Goal: Navigation & Orientation: Find specific page/section

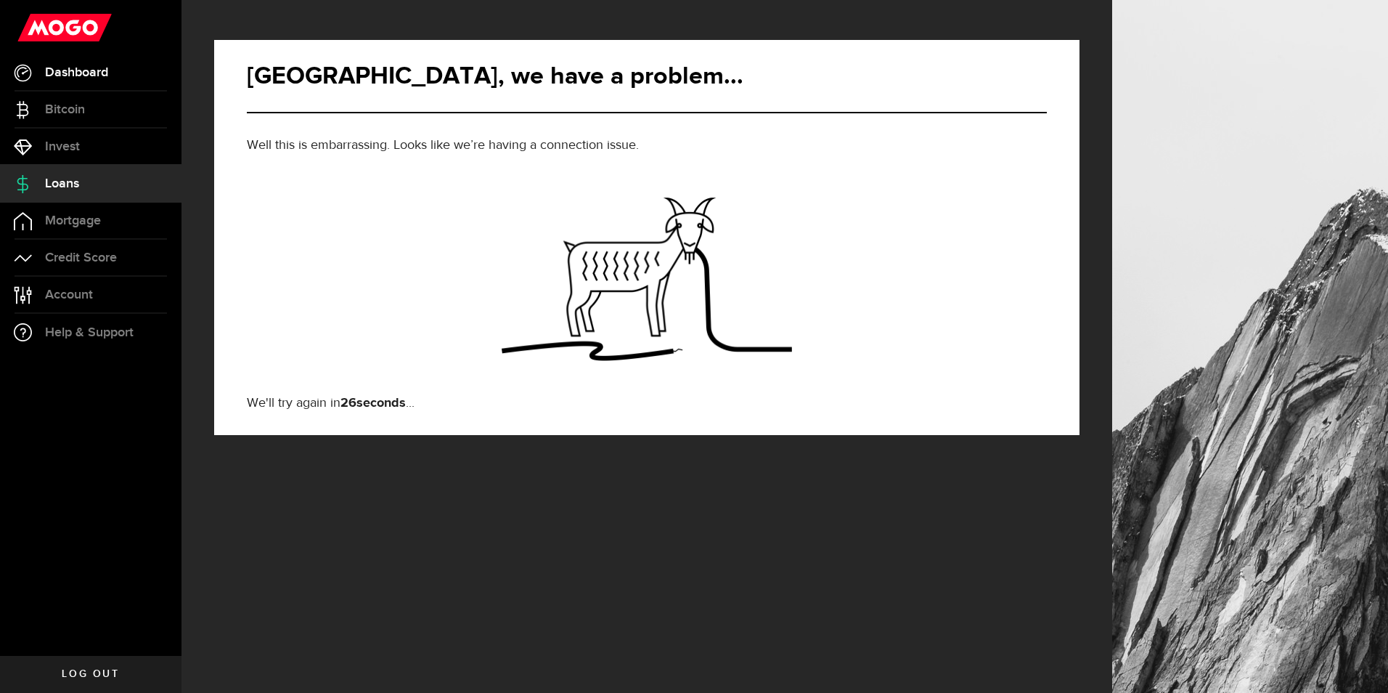
click at [78, 70] on span "Dashboard" at bounding box center [76, 72] width 63 height 13
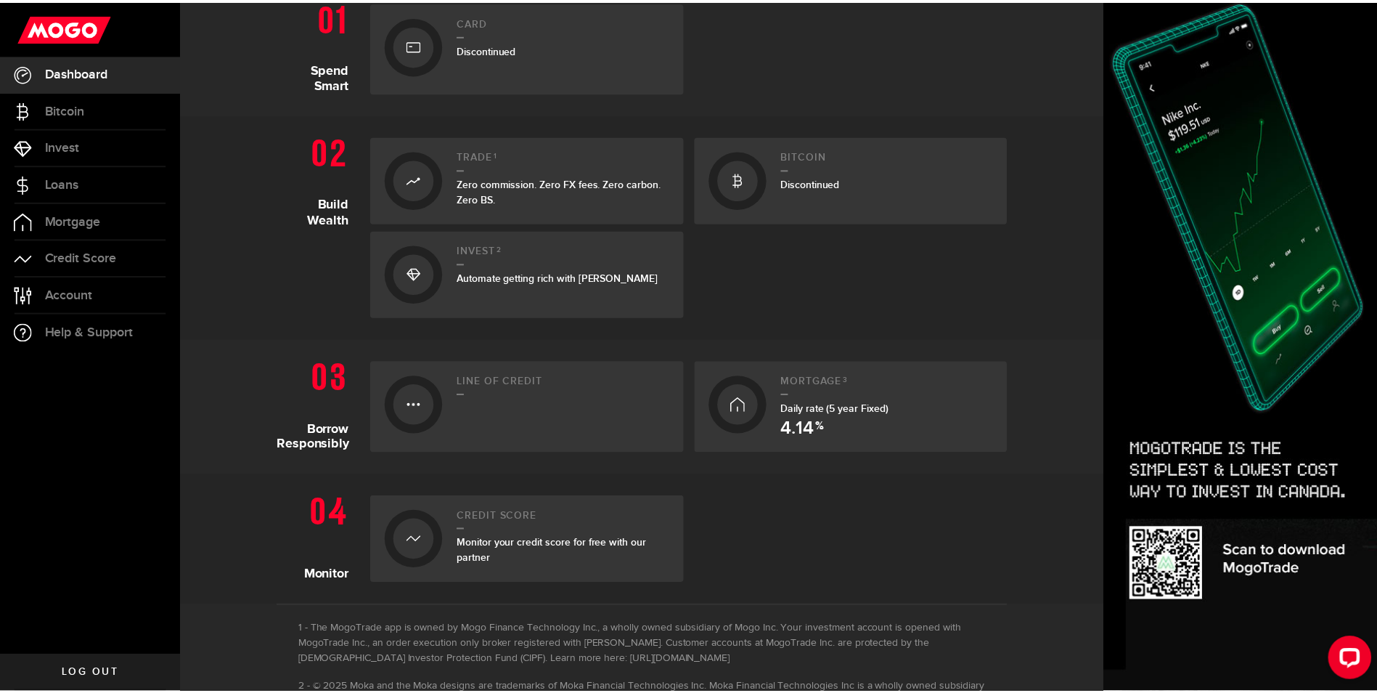
scroll to position [363, 0]
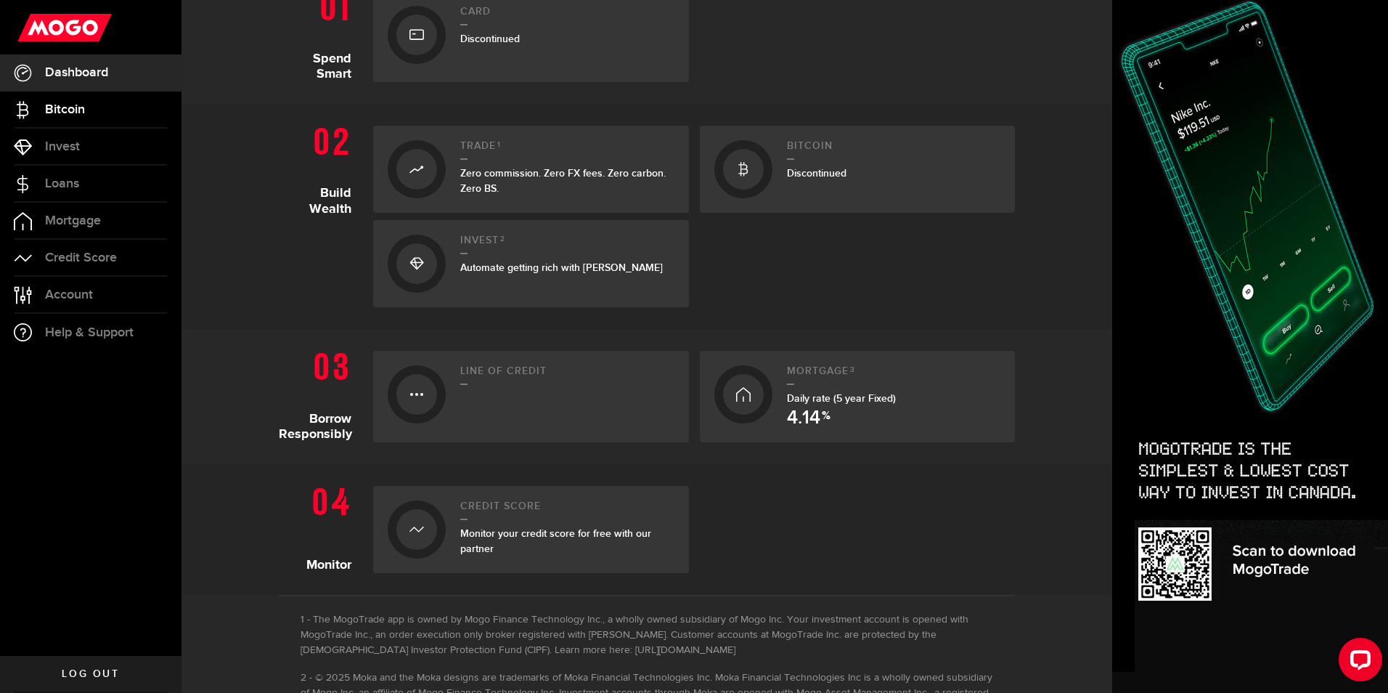
click at [71, 106] on span "Bitcoin" at bounding box center [65, 109] width 40 height 13
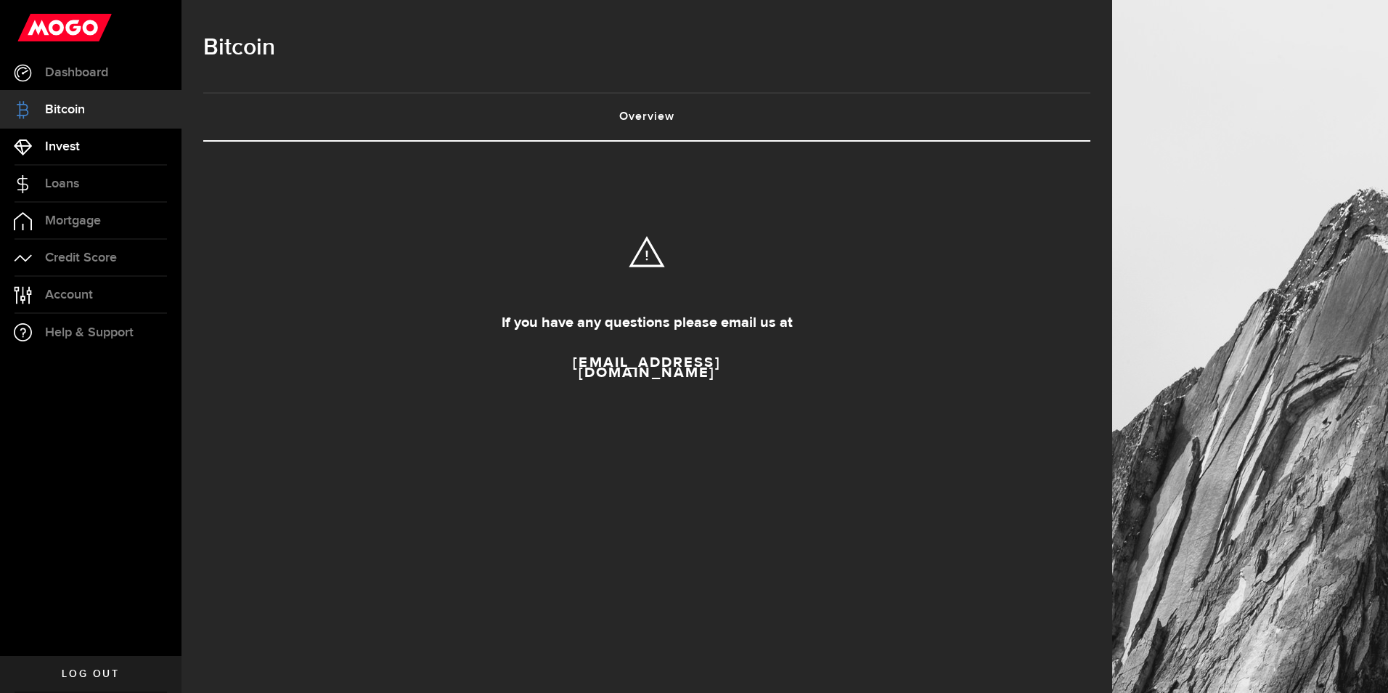
click at [57, 152] on span "Invest" at bounding box center [62, 146] width 35 height 13
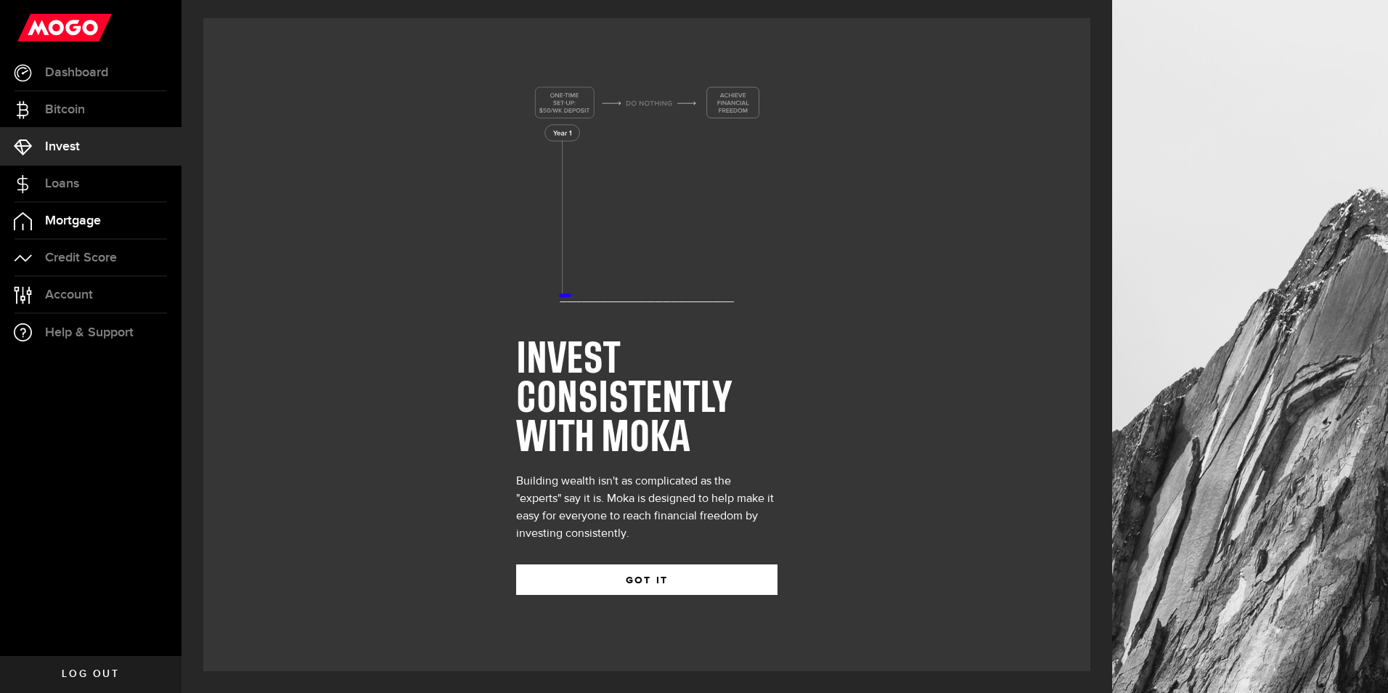
click at [97, 220] on span "Mortgage" at bounding box center [73, 220] width 56 height 13
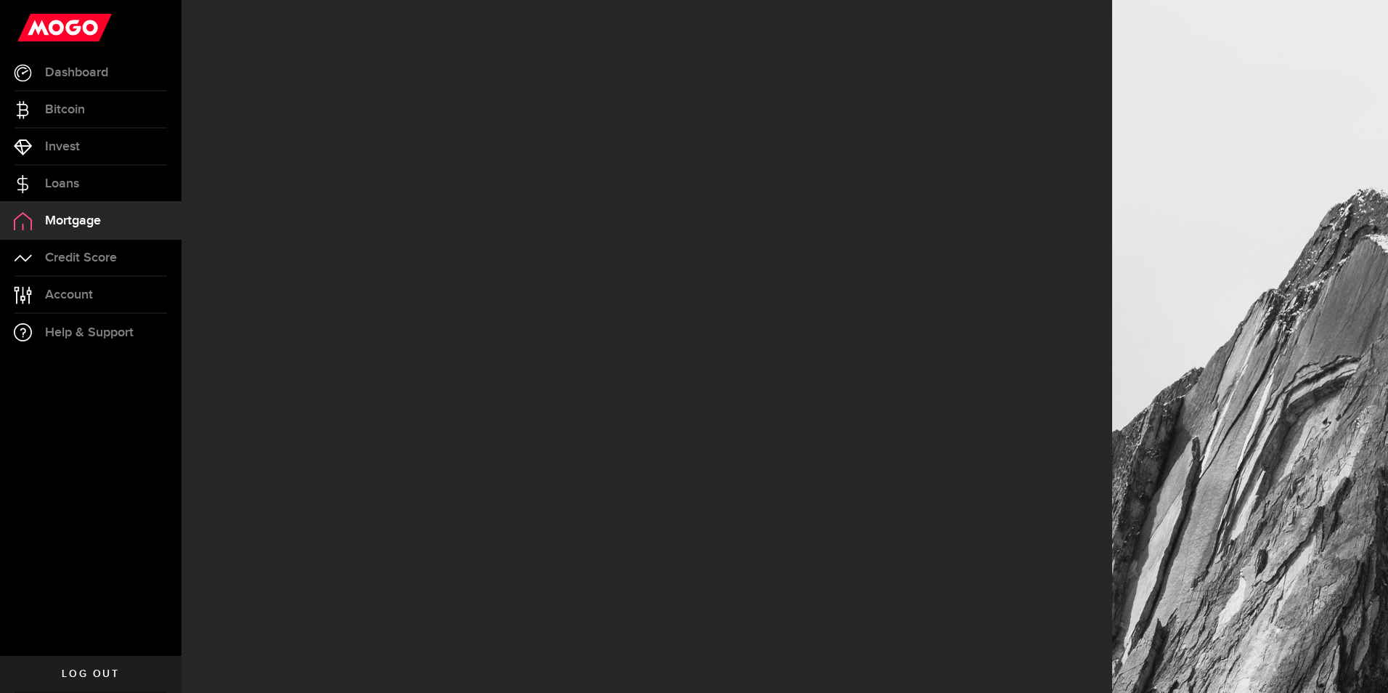
select select "3knYdhfXw4iYoq2m0WGQES"
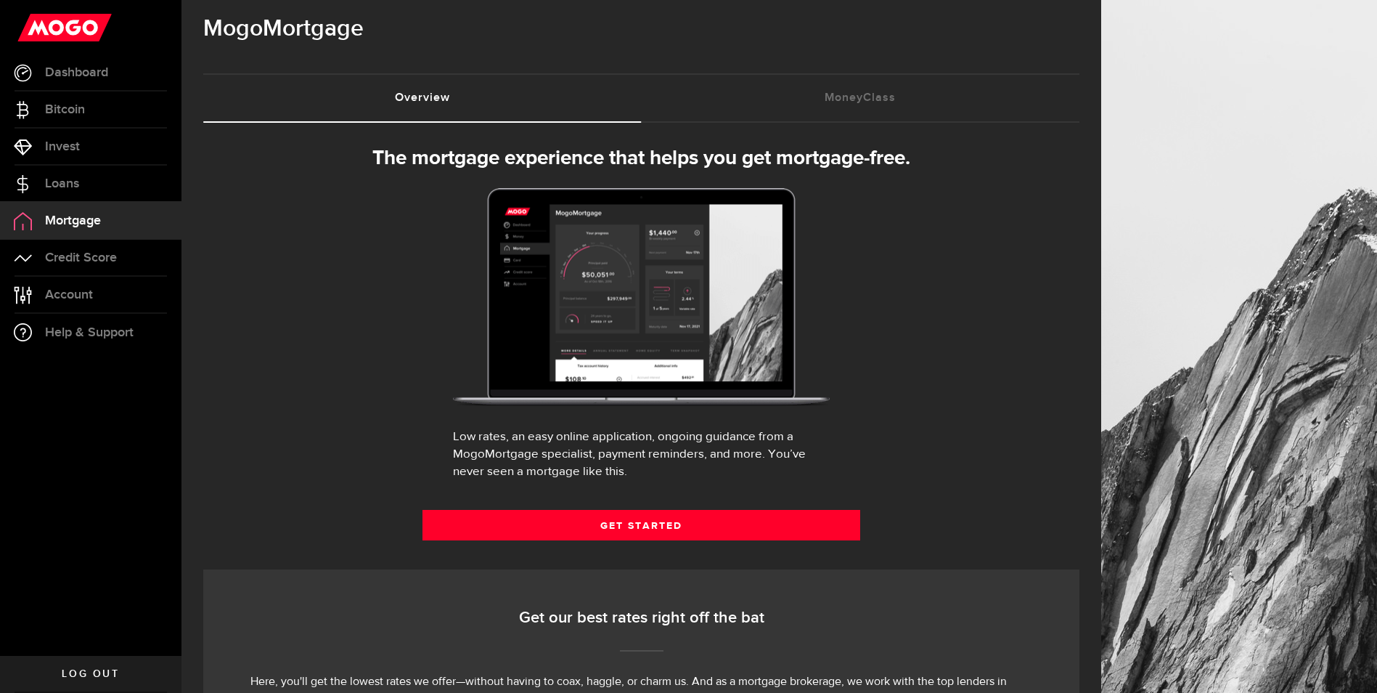
scroll to position [73, 0]
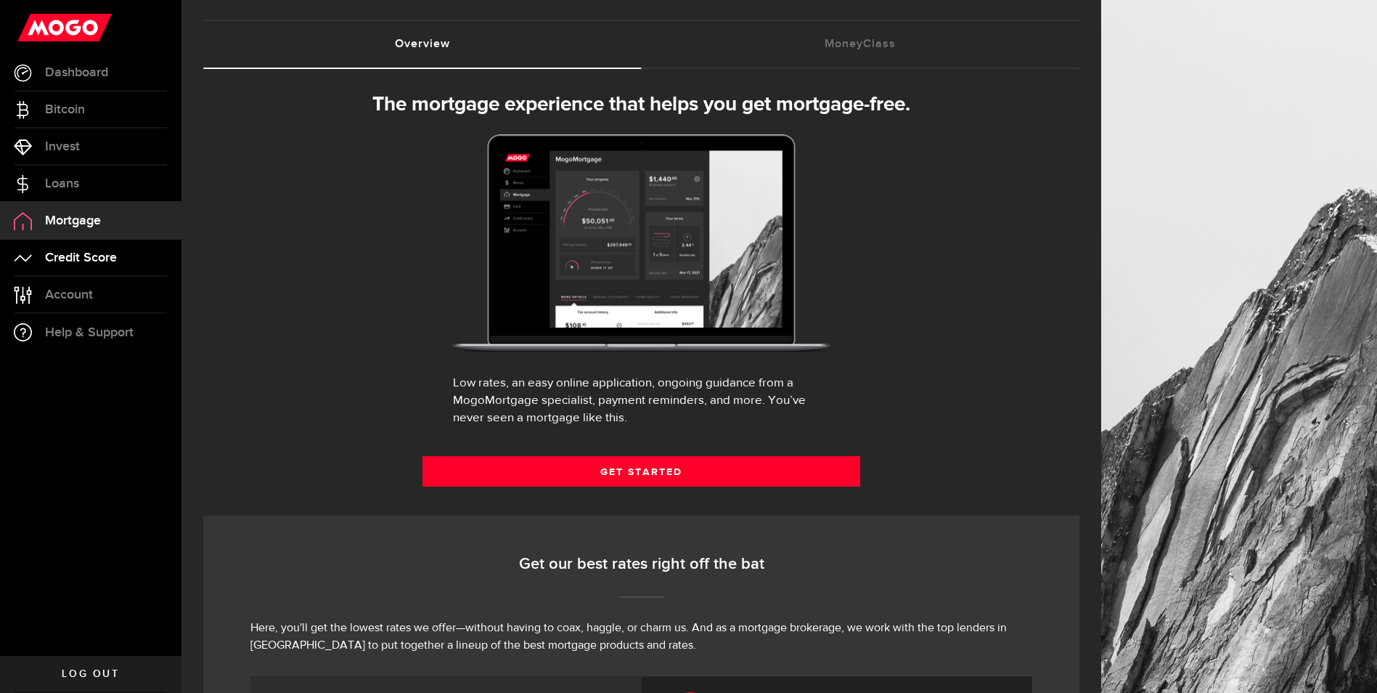
click at [105, 255] on span "Credit Score" at bounding box center [81, 257] width 72 height 13
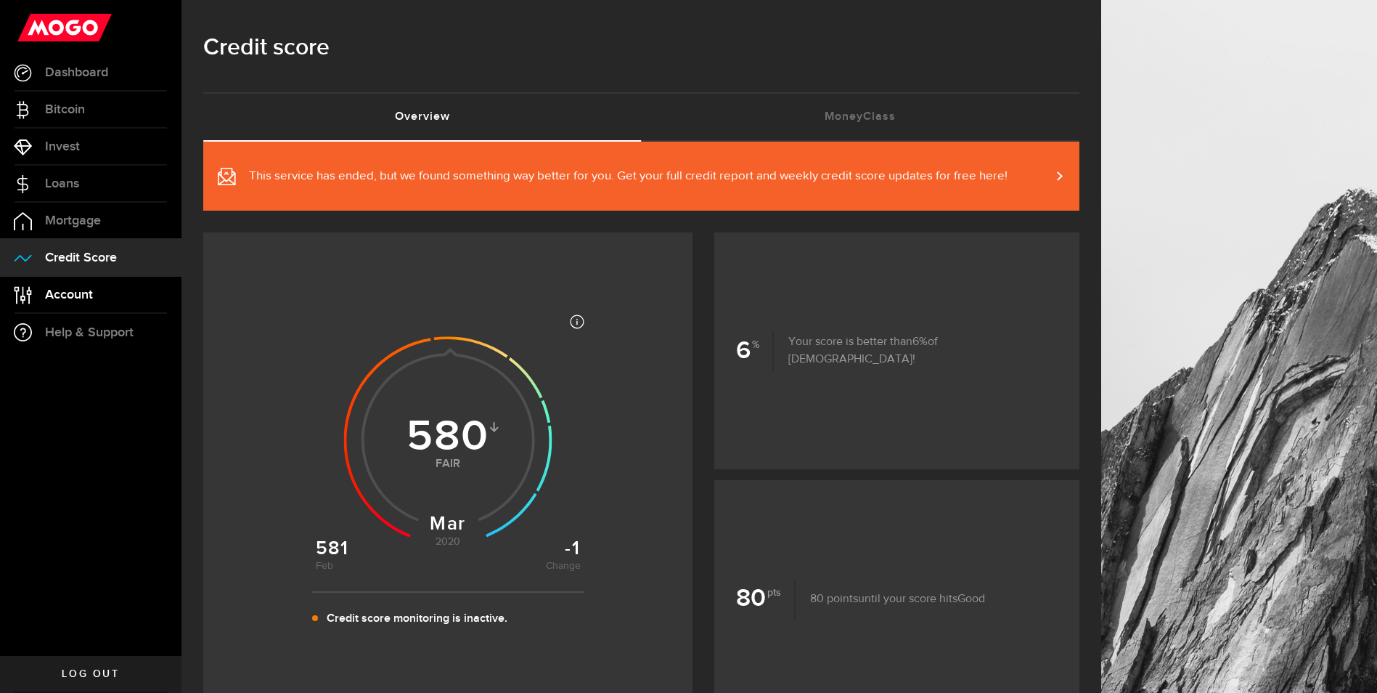
click at [85, 290] on span "Account" at bounding box center [69, 294] width 48 height 13
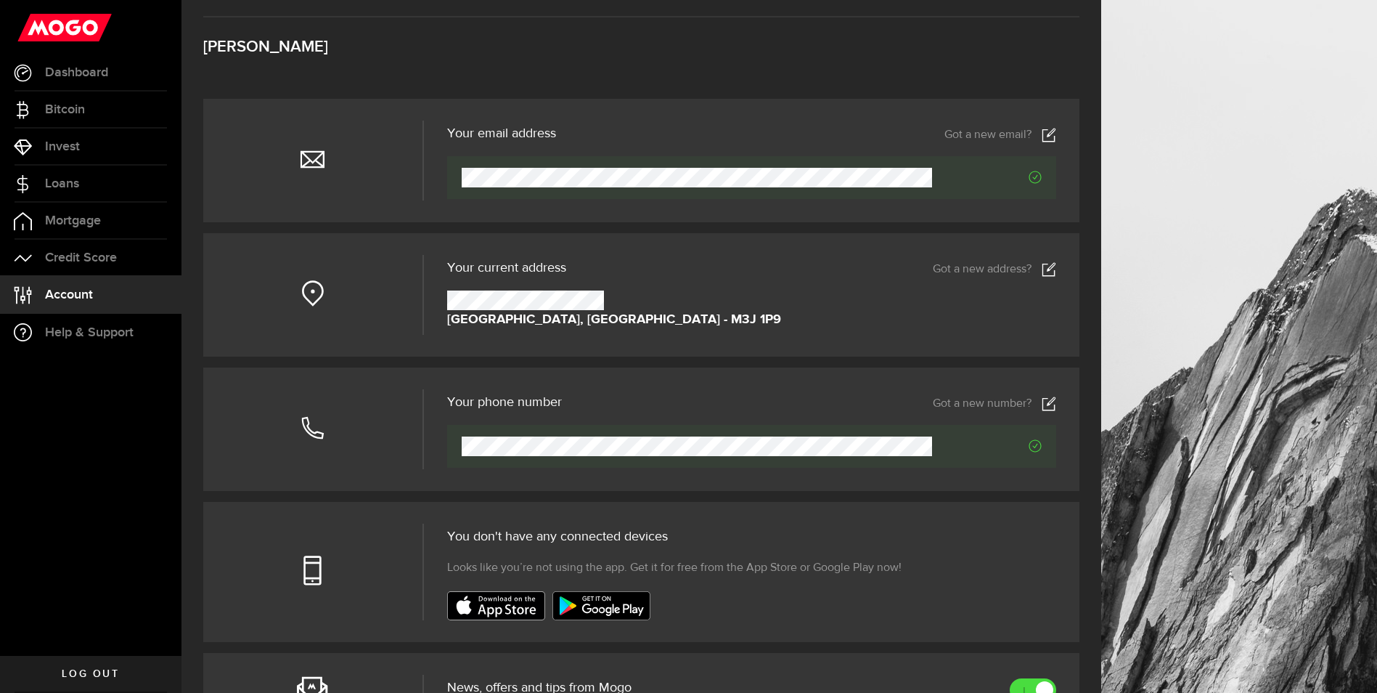
scroll to position [145, 0]
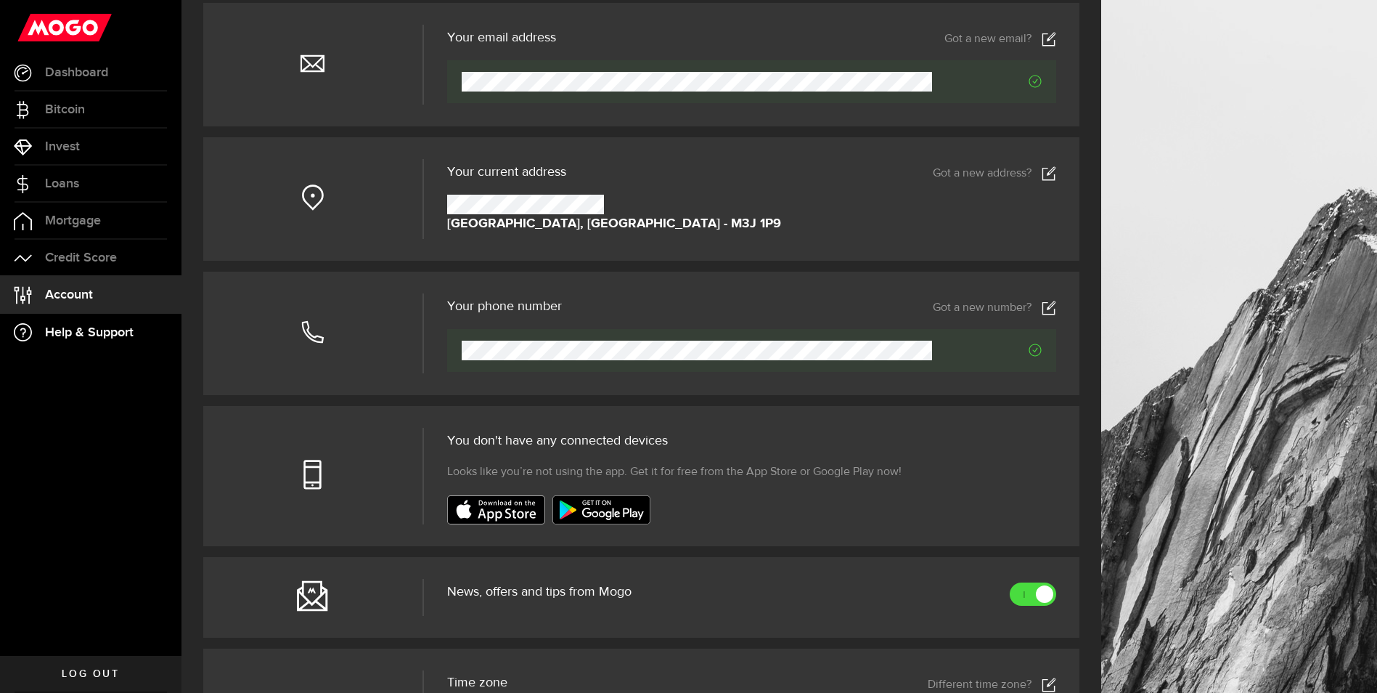
click at [70, 333] on span "Help & Support" at bounding box center [89, 332] width 89 height 13
click at [81, 184] on link "Loans" at bounding box center [90, 184] width 181 height 36
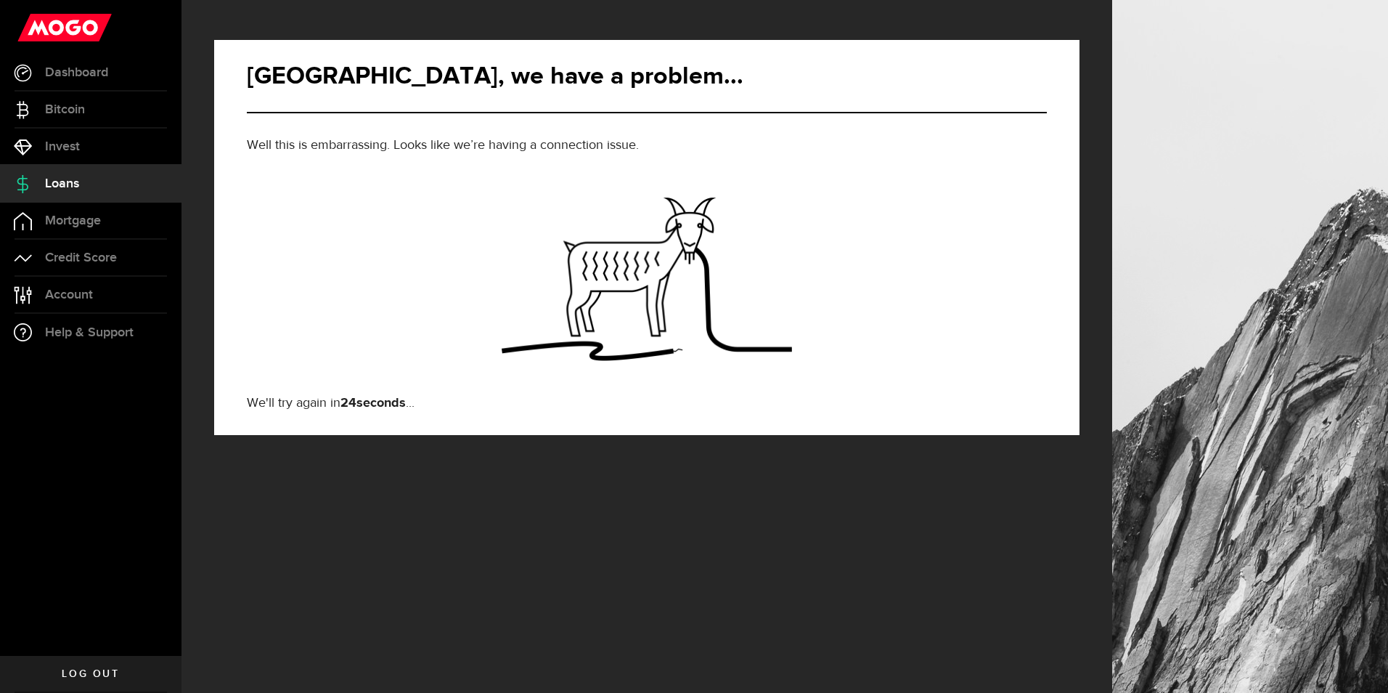
click at [87, 672] on span "Log out" at bounding box center [90, 674] width 57 height 10
